Goal: Task Accomplishment & Management: Manage account settings

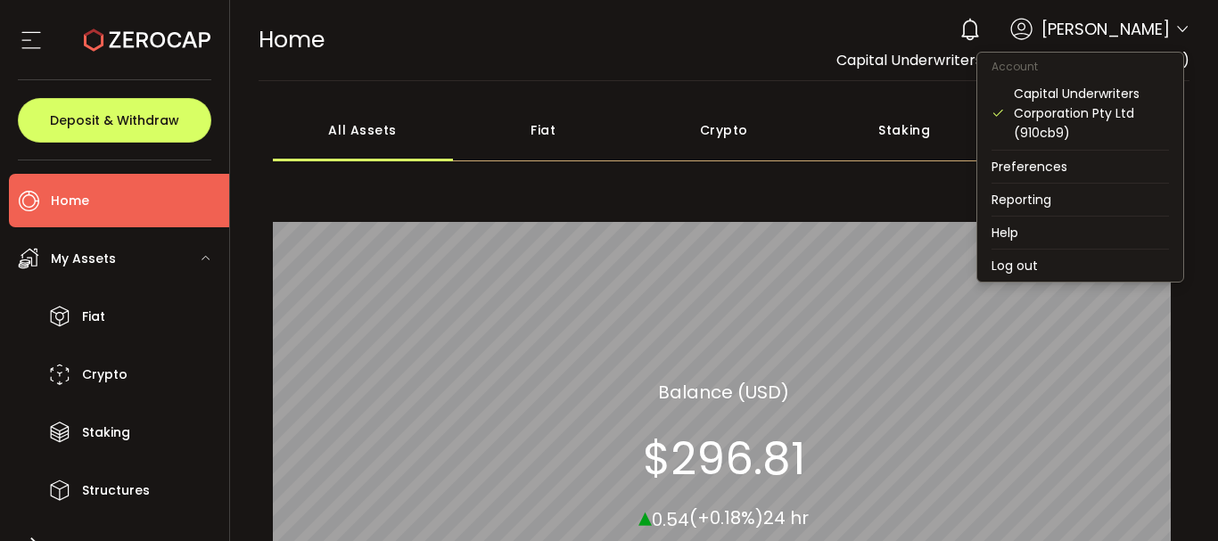
click at [1175, 26] on icon at bounding box center [1182, 29] width 14 height 14
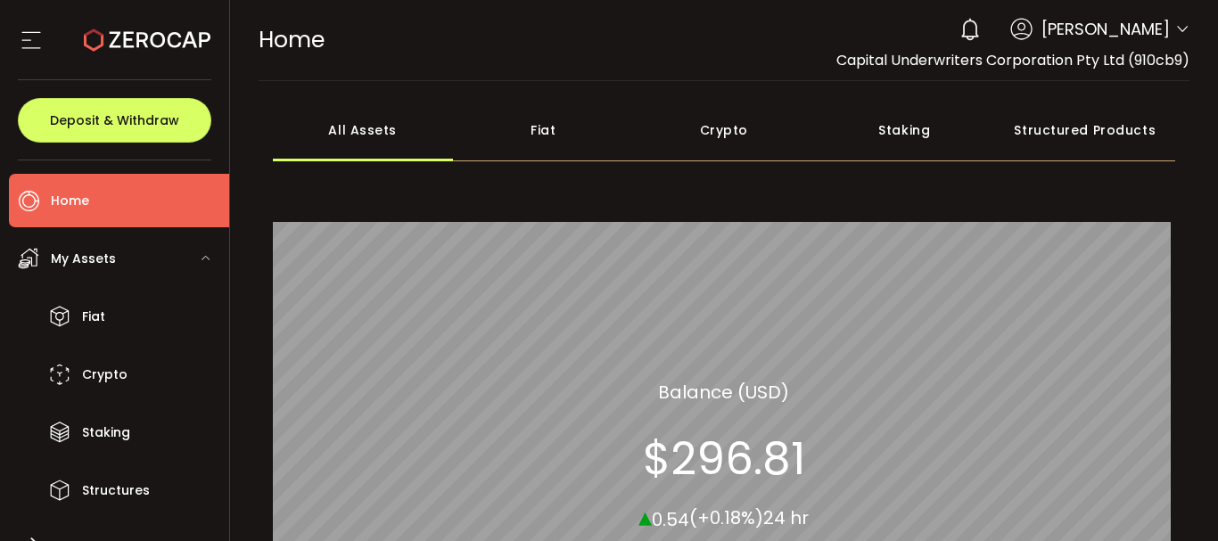
click at [36, 30] on icon at bounding box center [31, 40] width 27 height 27
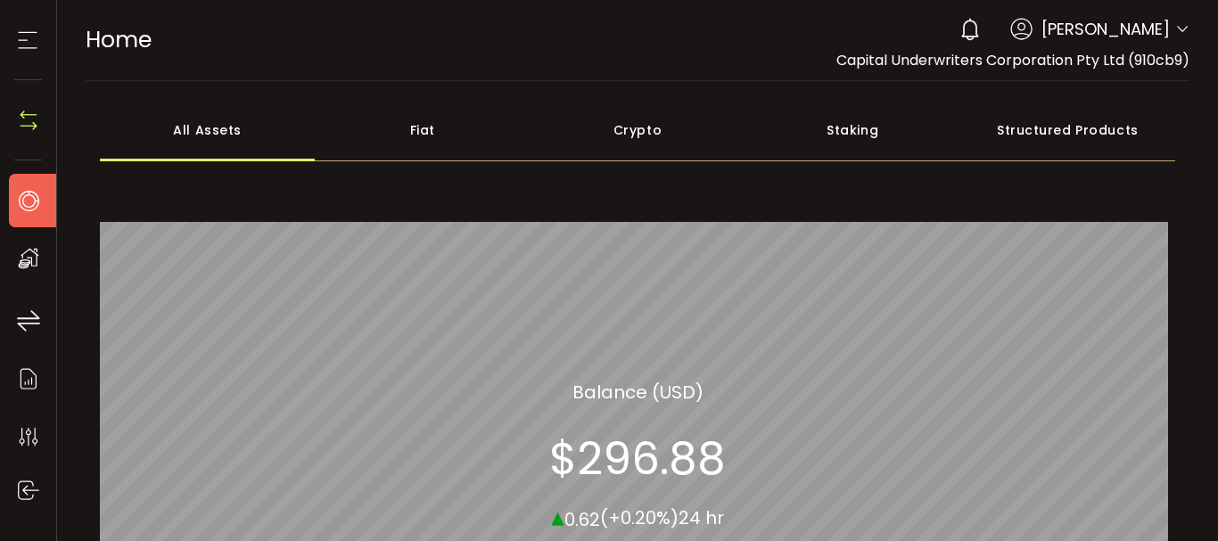
click at [36, 30] on icon at bounding box center [27, 40] width 27 height 27
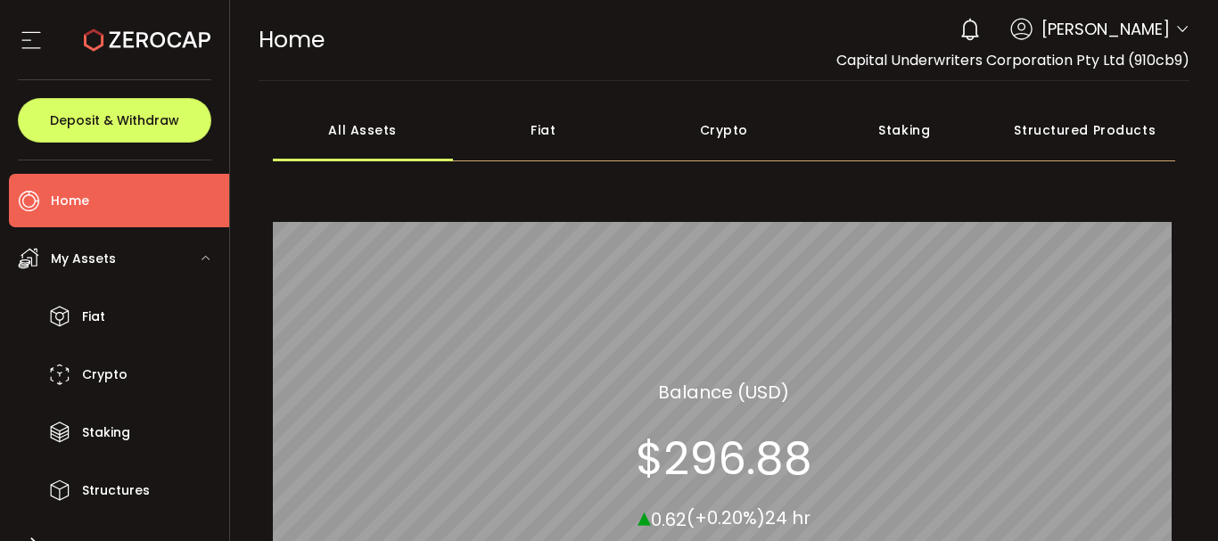
click at [1032, 36] on icon at bounding box center [1021, 29] width 22 height 22
click at [1065, 34] on span "[PERSON_NAME]" at bounding box center [1105, 29] width 128 height 24
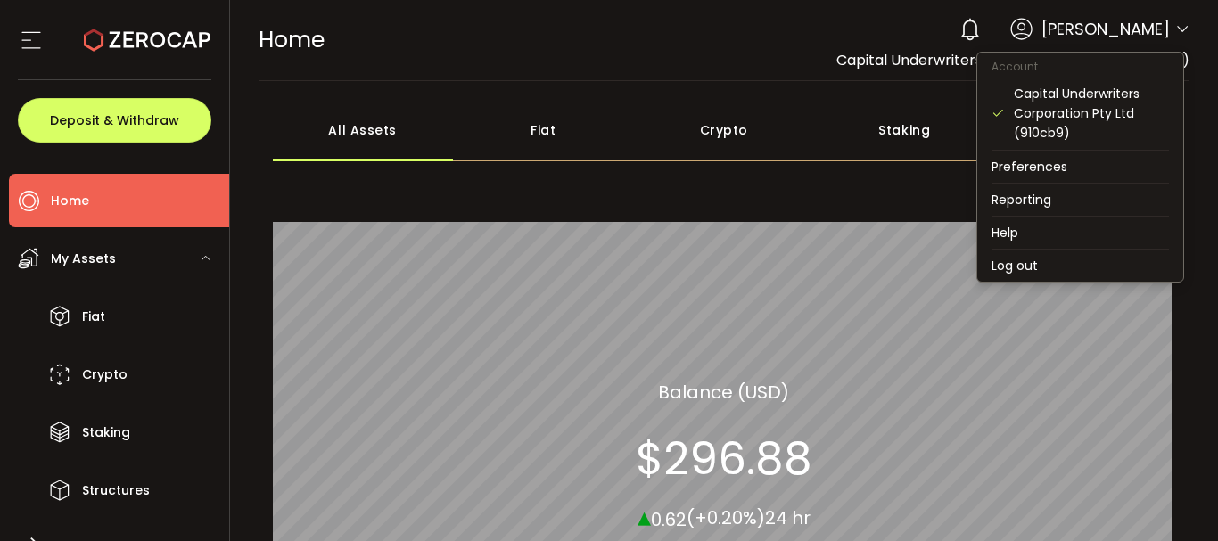
click at [1175, 23] on icon at bounding box center [1182, 29] width 14 height 14
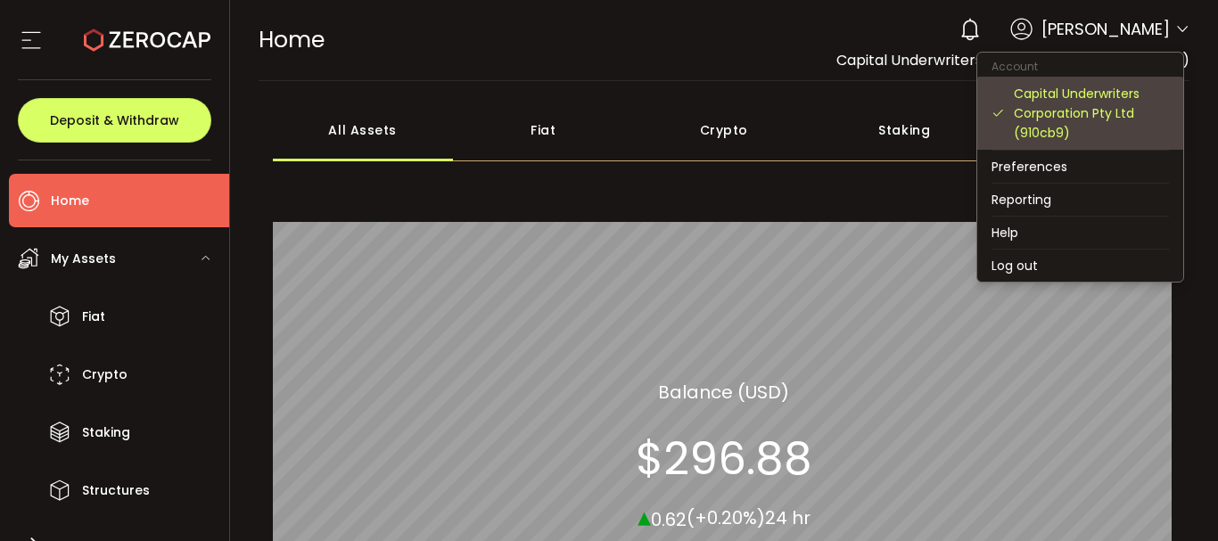
click at [1069, 112] on div "Capital Underwriters Corporation Pty Ltd (910cb9)" at bounding box center [1091, 113] width 155 height 59
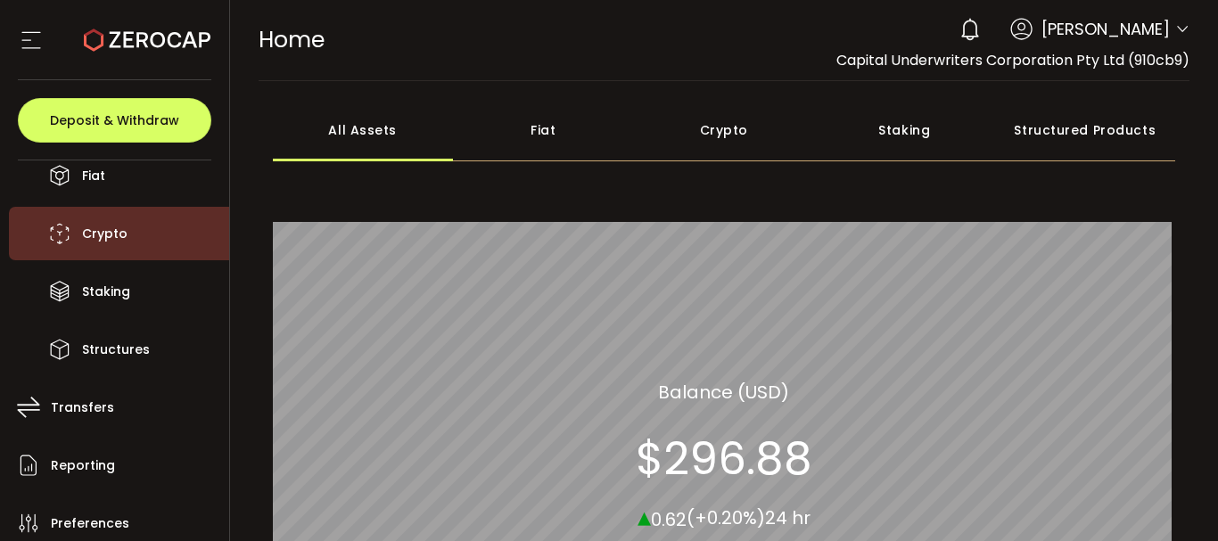
scroll to position [259, 0]
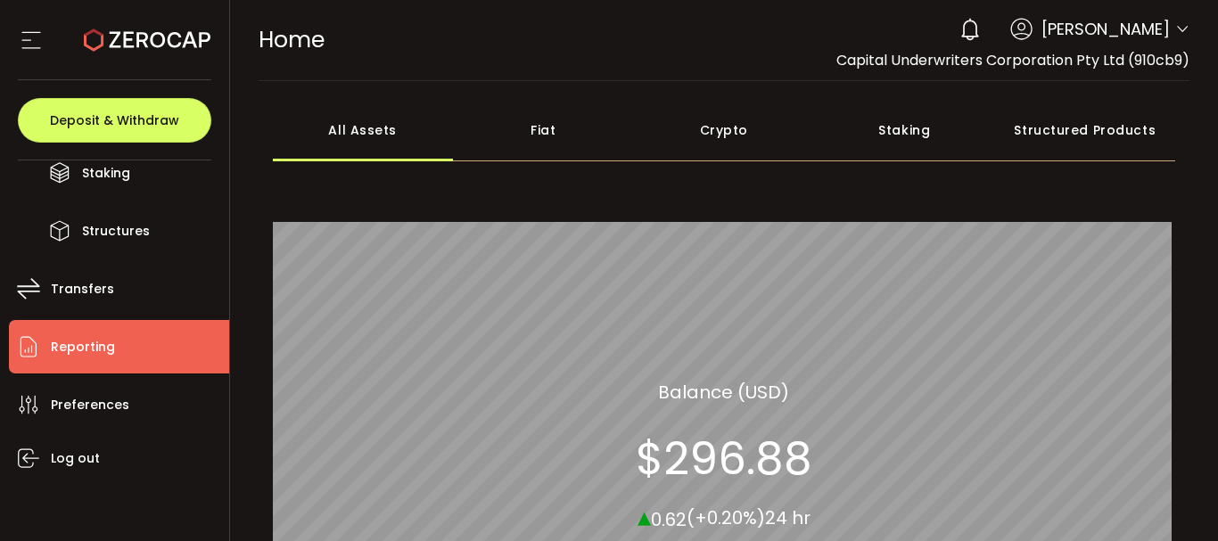
click at [84, 341] on span "Reporting" at bounding box center [83, 347] width 64 height 26
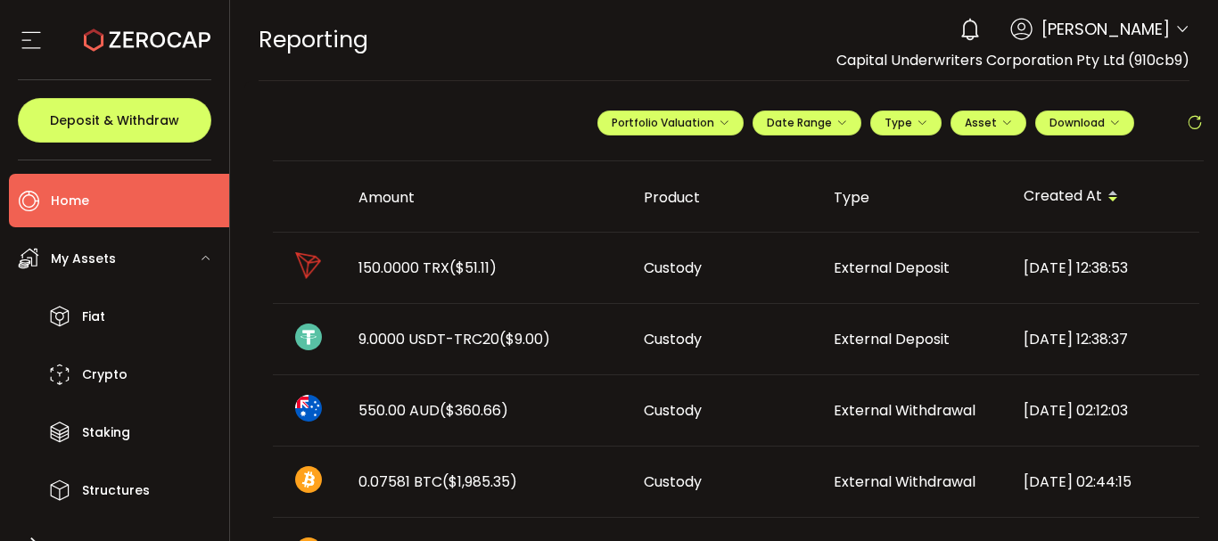
click at [78, 195] on span "Home" at bounding box center [70, 201] width 38 height 26
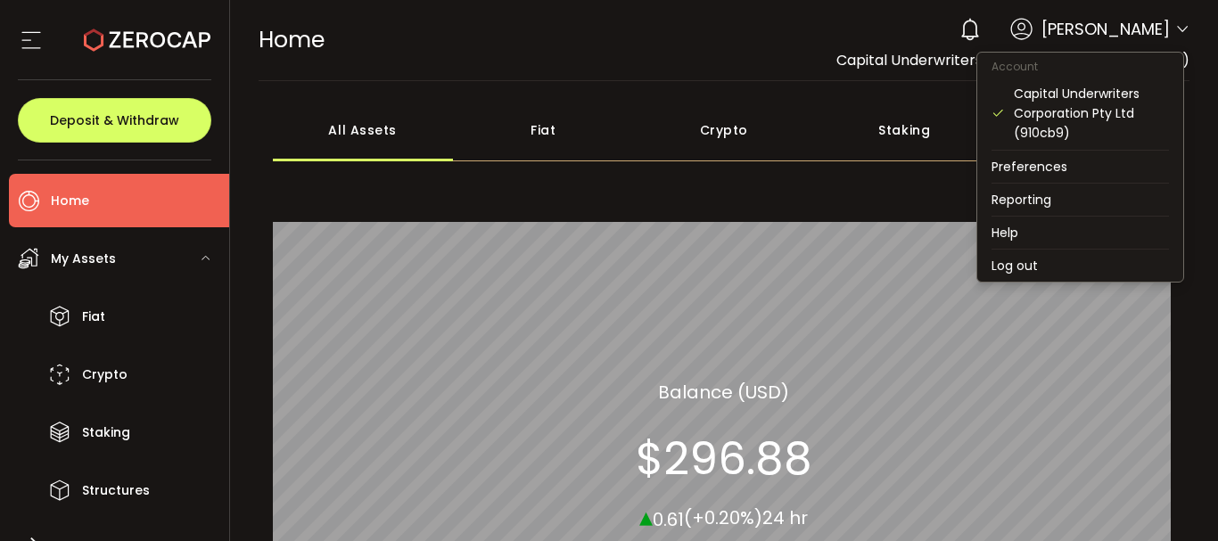
click at [1176, 32] on icon at bounding box center [1182, 29] width 14 height 14
click at [1175, 28] on icon at bounding box center [1182, 29] width 14 height 14
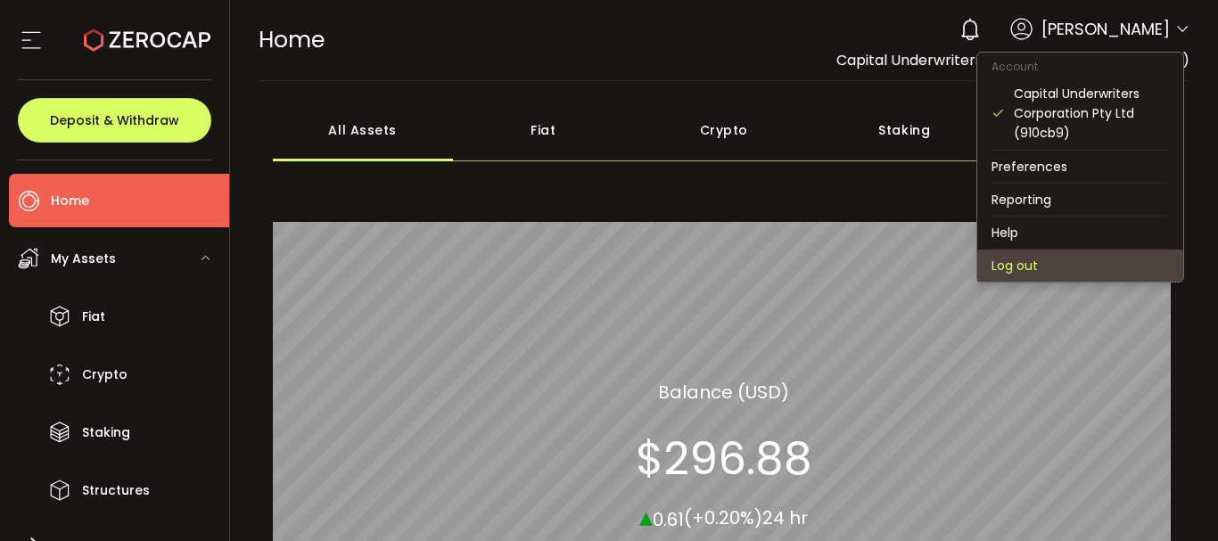
click at [1034, 262] on li "Log out" at bounding box center [1080, 266] width 206 height 32
